Goal: Check status: Check status

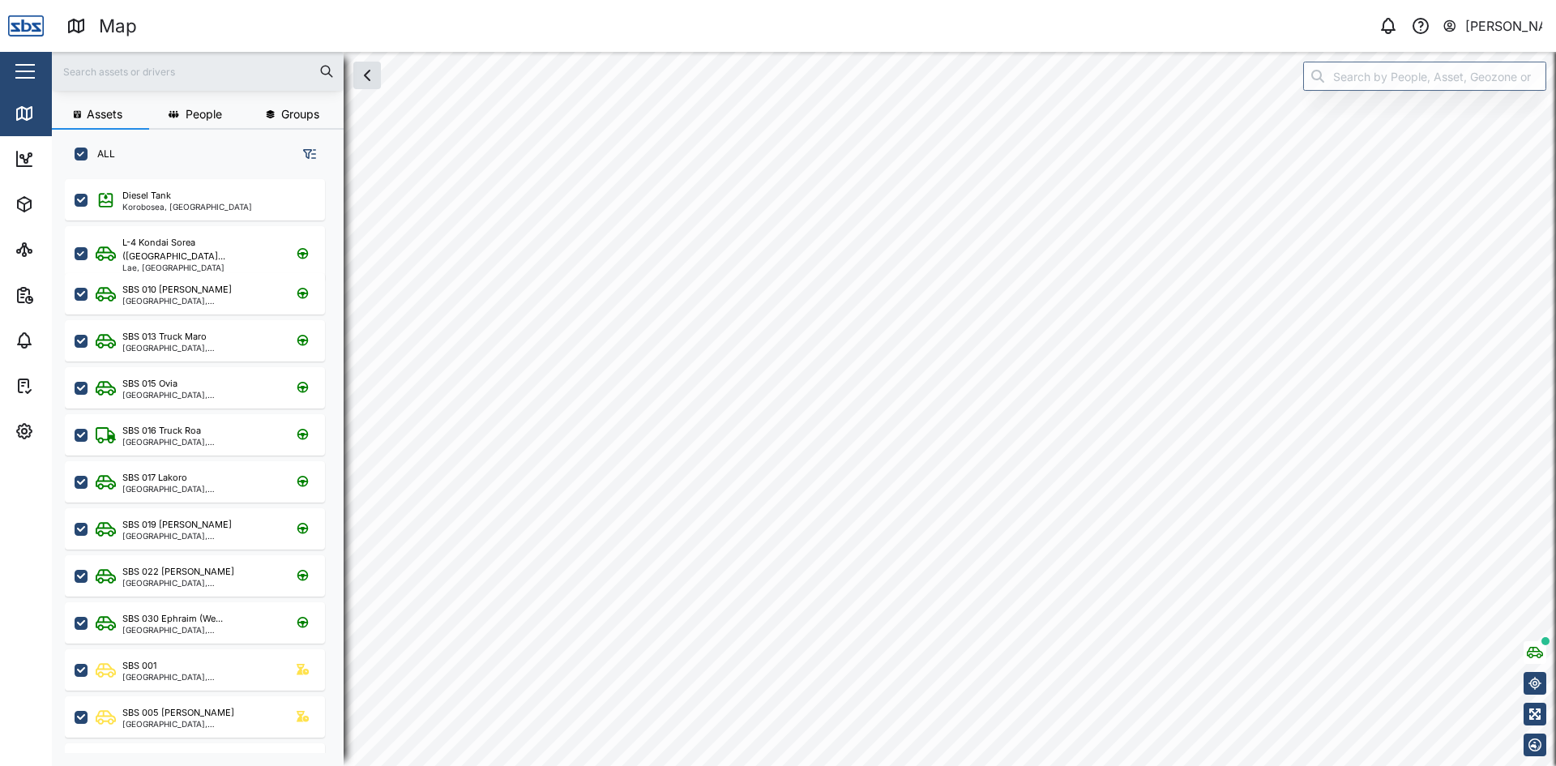
click at [139, 73] on input "text" at bounding box center [198, 71] width 272 height 24
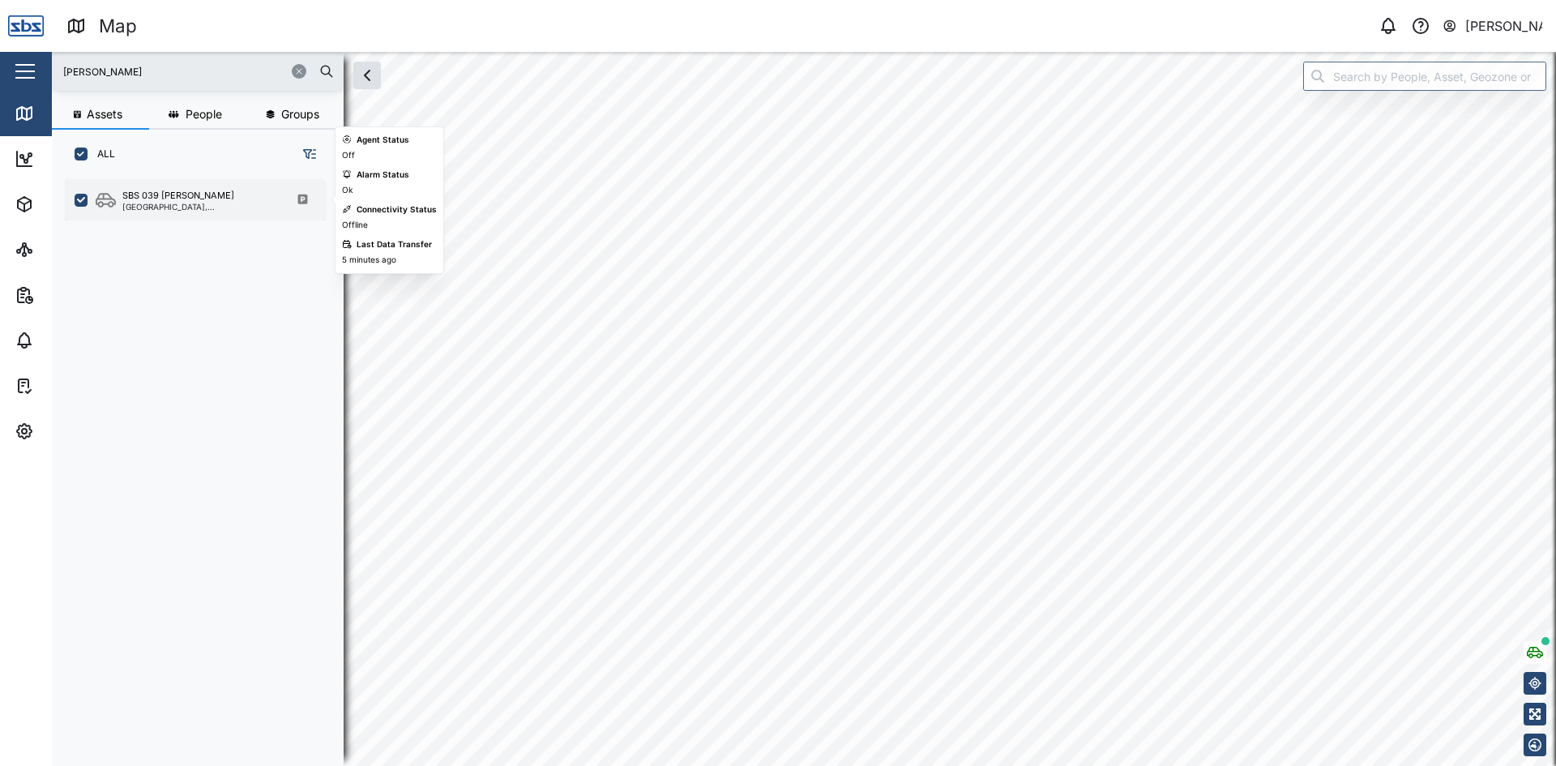
type input "[PERSON_NAME]"
click at [173, 190] on div "SBS 039 [PERSON_NAME]" at bounding box center [178, 196] width 112 height 14
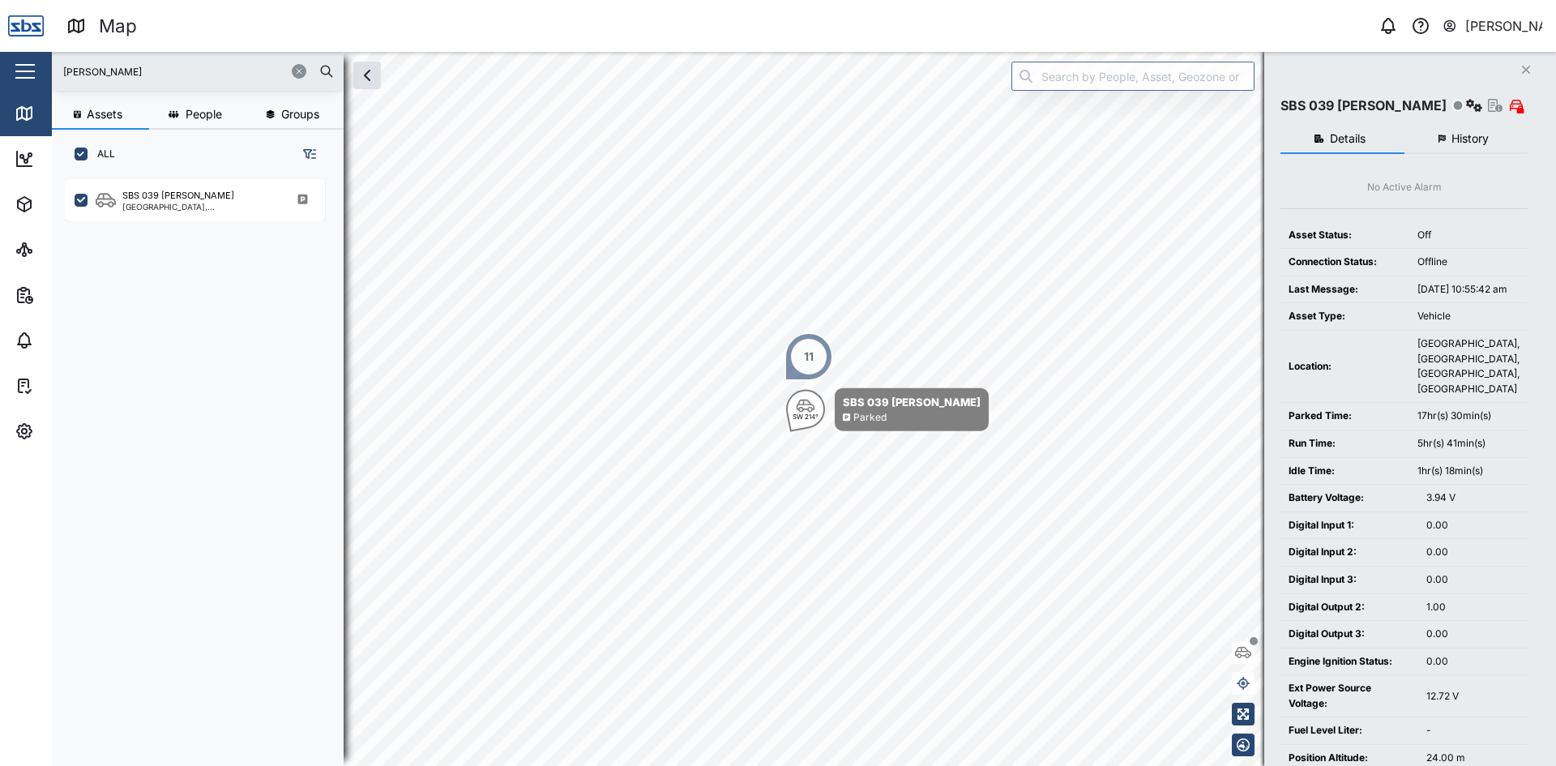
click at [1455, 137] on span "History" at bounding box center [1469, 138] width 37 height 11
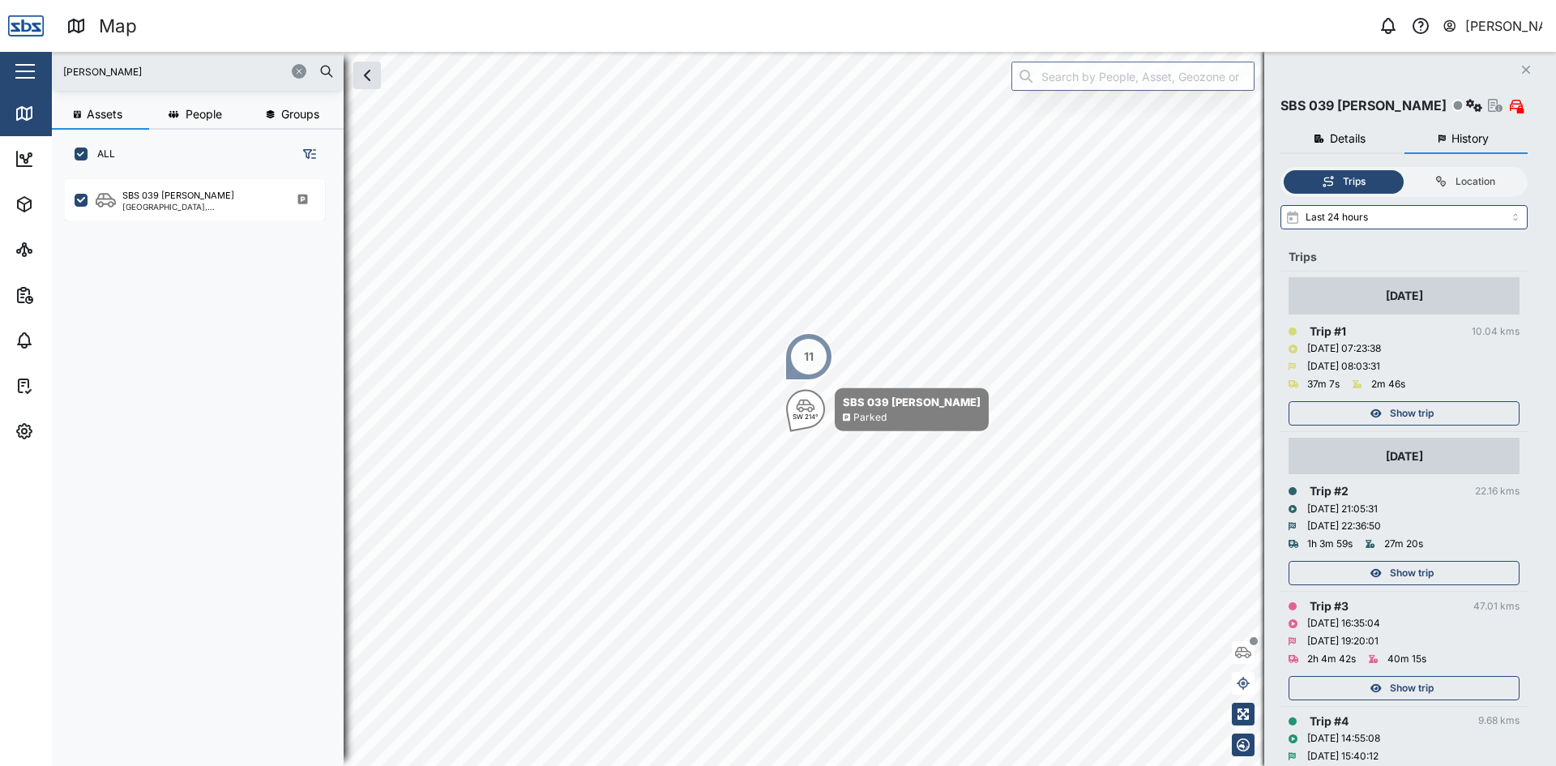
click at [1420, 408] on span "Show trip" at bounding box center [1412, 413] width 44 height 23
